Goal: Check status: Check status

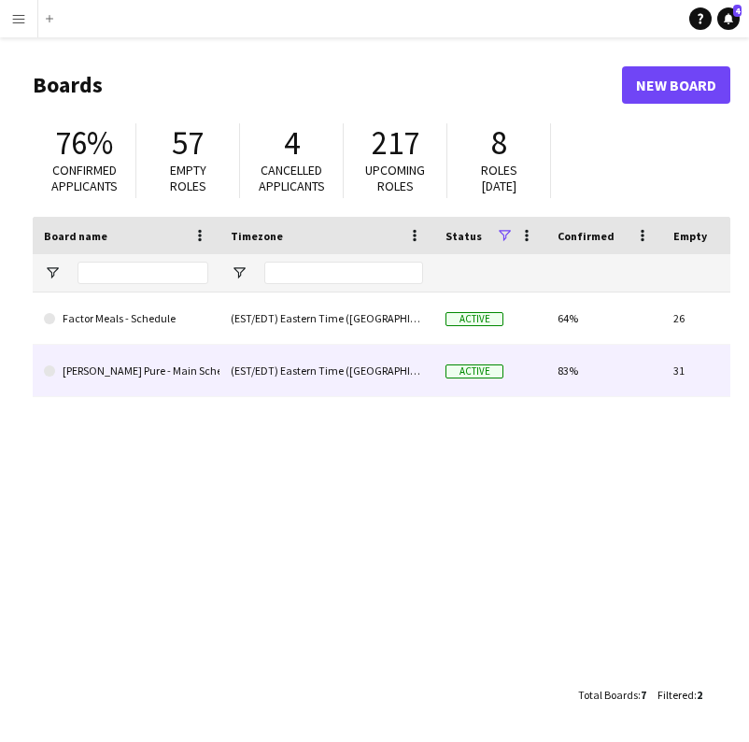
click at [112, 379] on link "[PERSON_NAME] Pure - Main Schedule" at bounding box center [126, 371] width 164 height 52
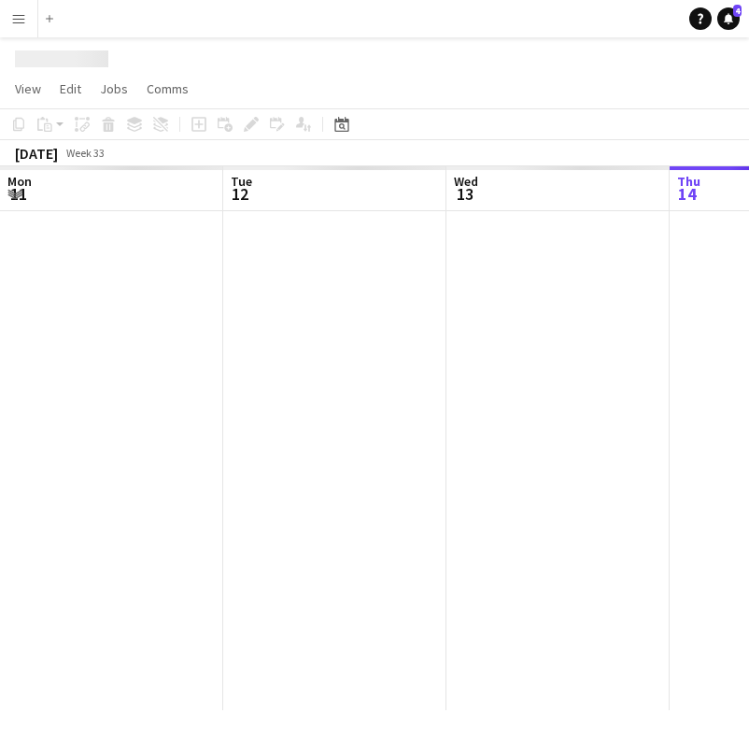
scroll to position [0, 447]
